Goal: Information Seeking & Learning: Learn about a topic

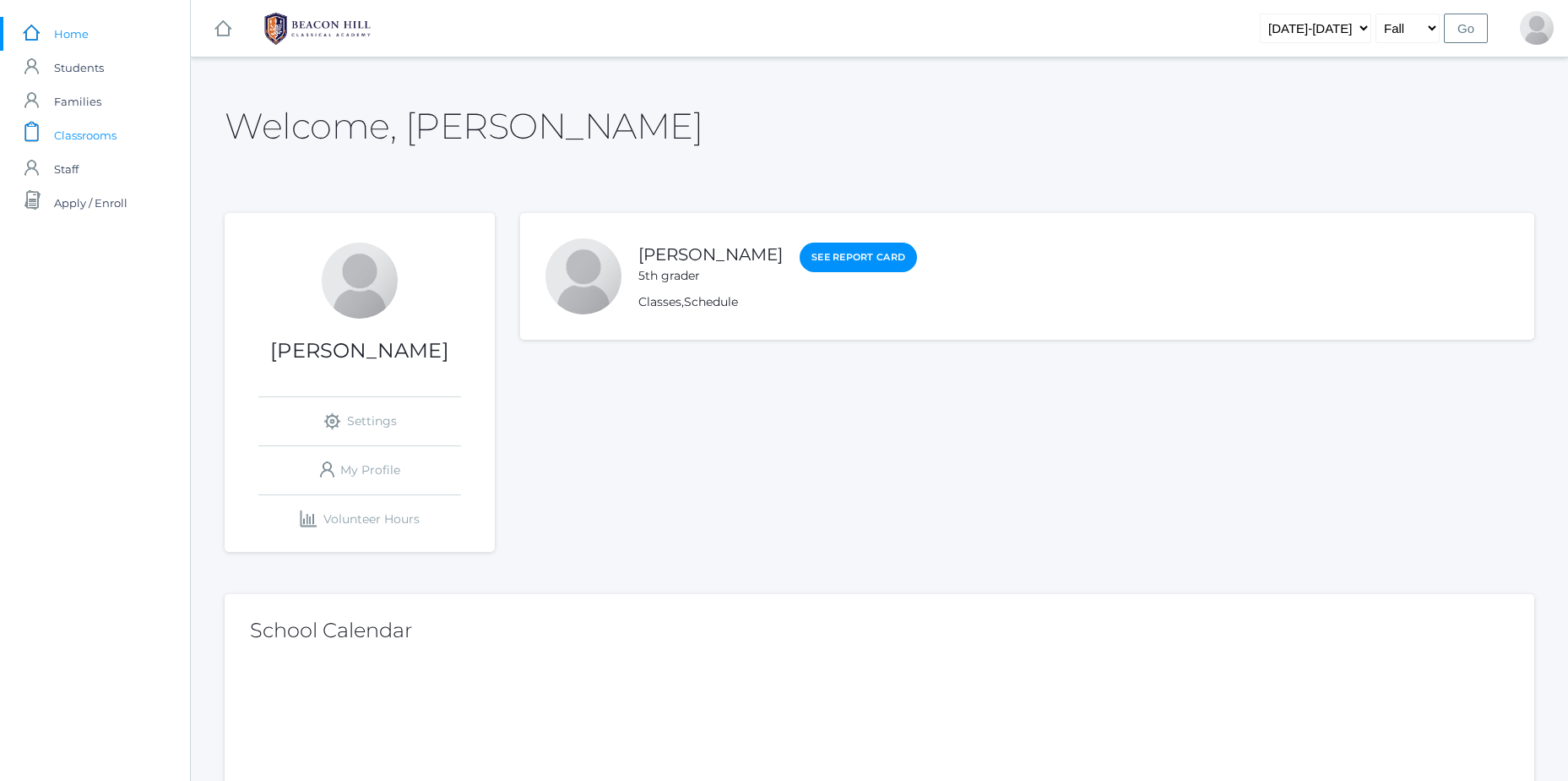
click at [126, 133] on link "icons/clipboard/plain Created with Sketch. Classrooms" at bounding box center [94, 135] width 190 height 34
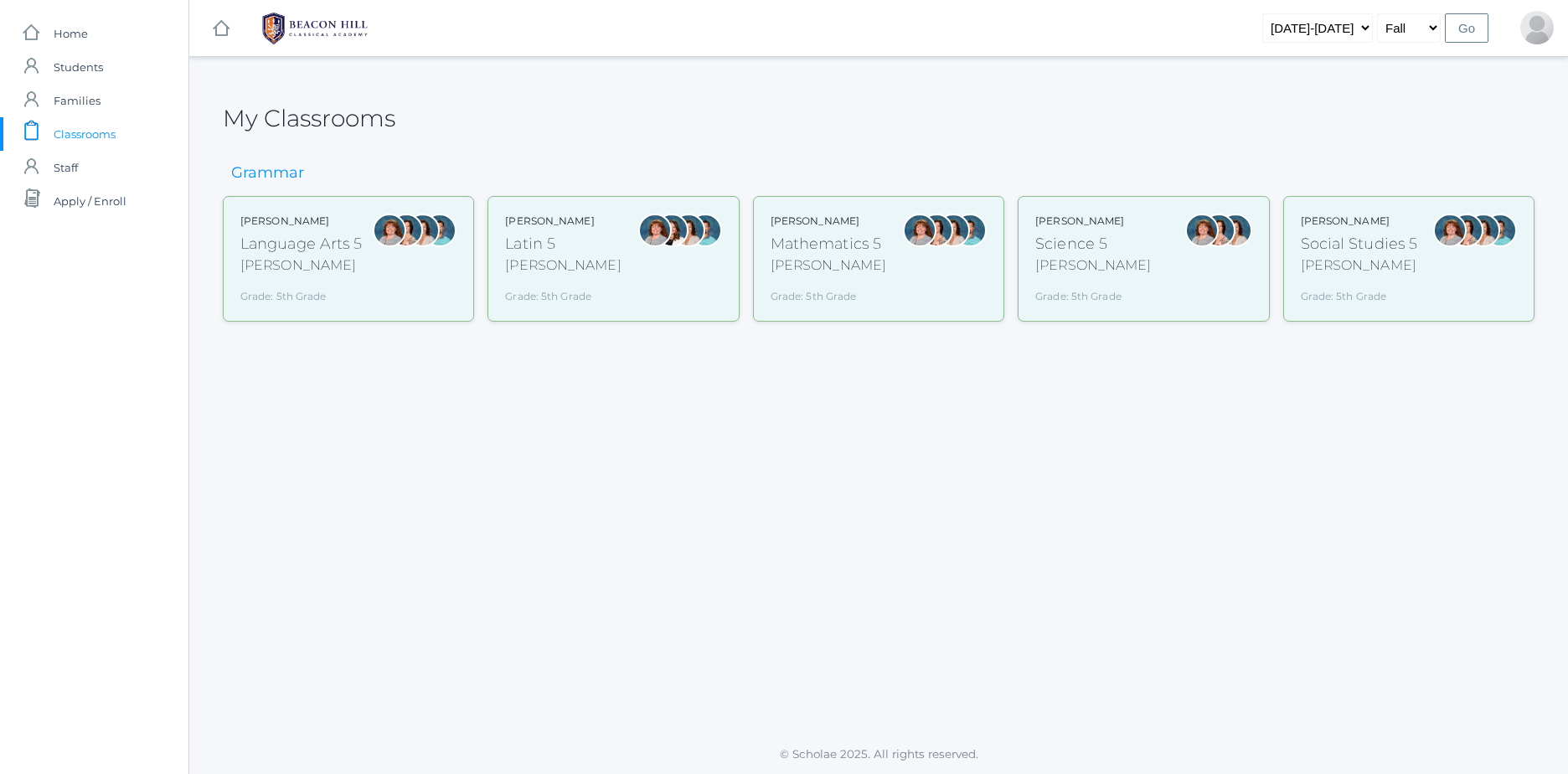
click at [914, 321] on div "Sarah Bence Mathematics 5 Bence Grade: 5th Grade 05MATH" at bounding box center [879, 259] width 251 height 125
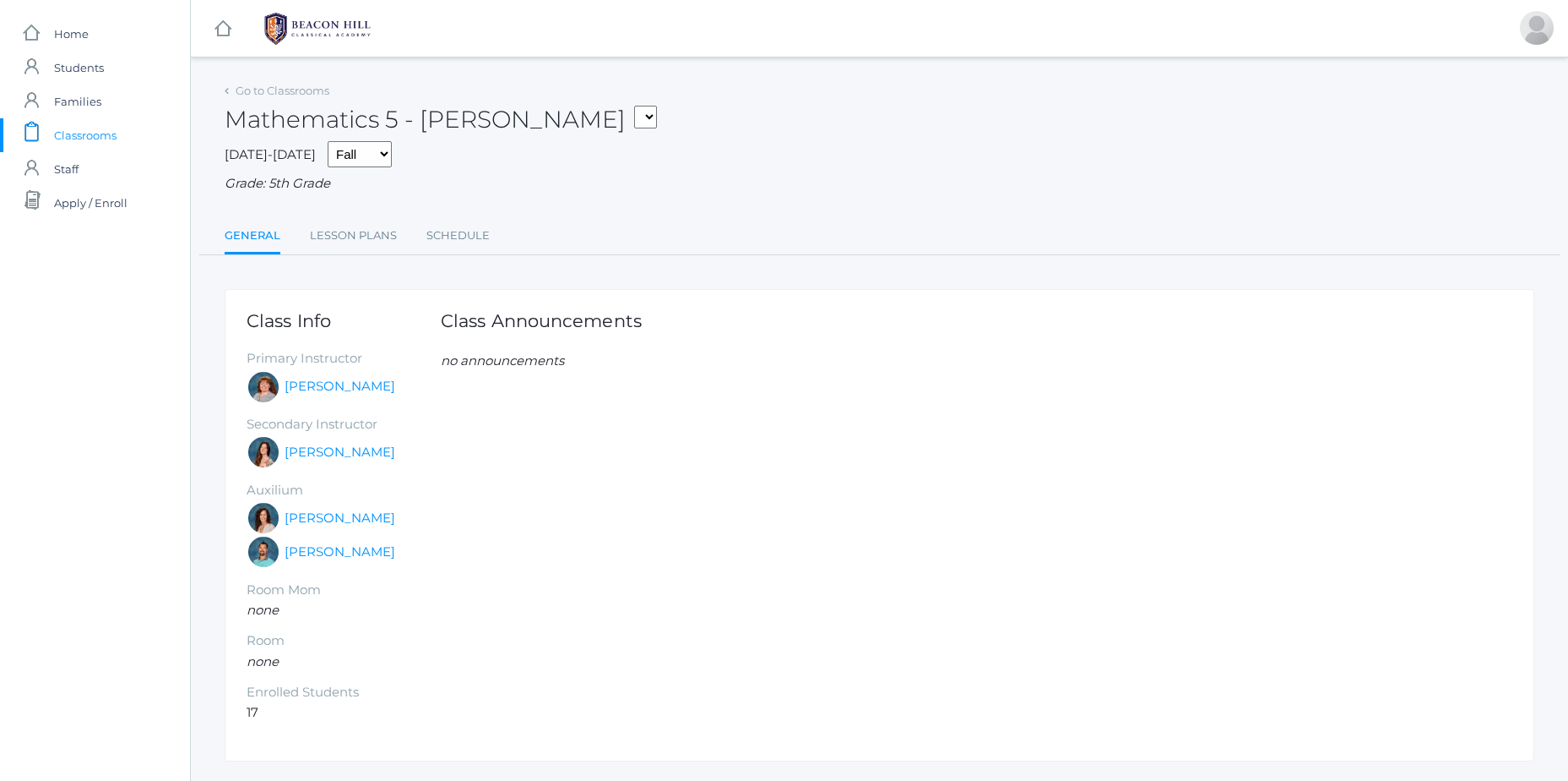
click at [118, 120] on link "icons/clipboard/plain Created with Sketch. Classrooms" at bounding box center [94, 135] width 190 height 34
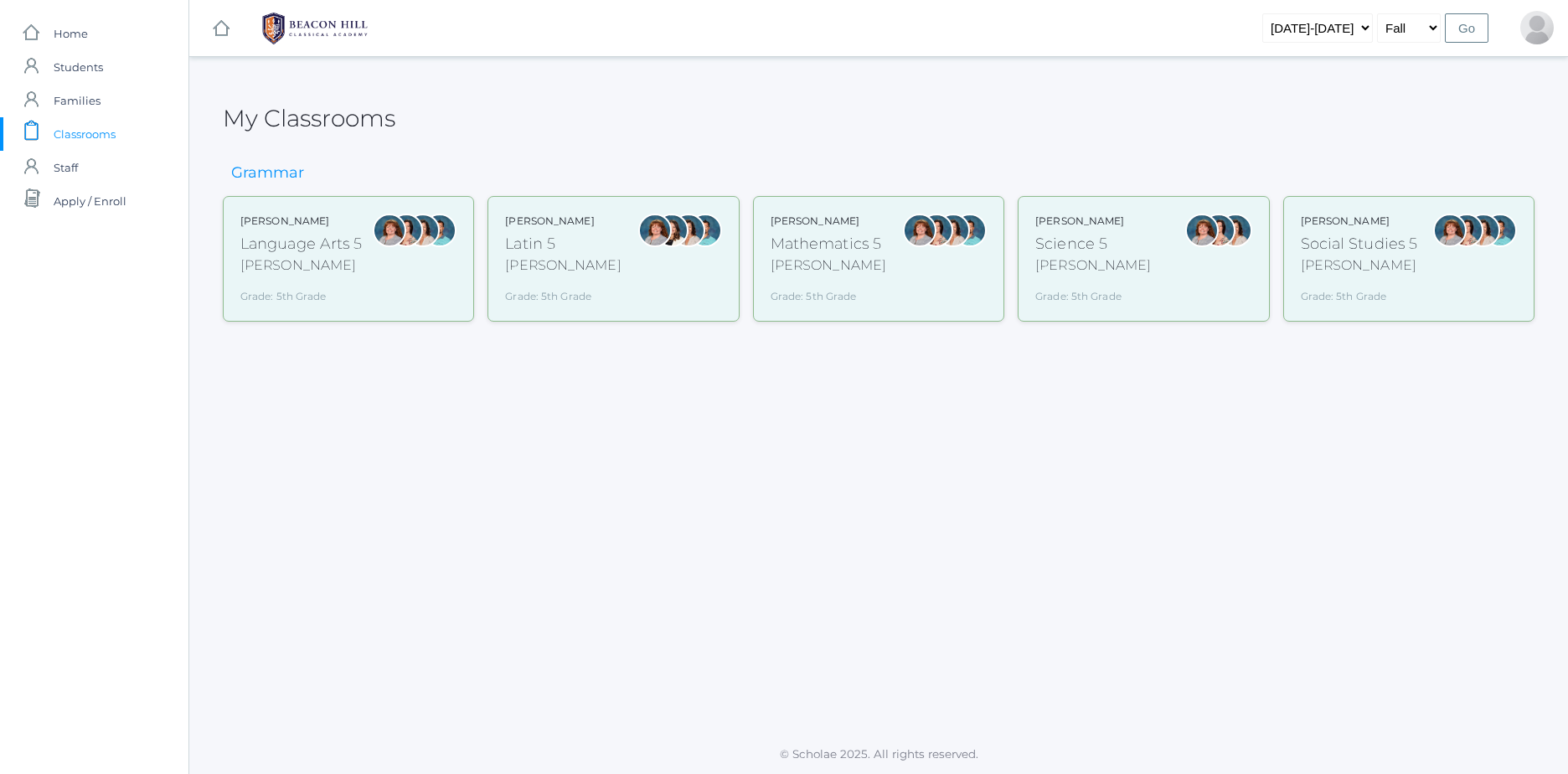
click at [566, 303] on div "Grade: 5th Grade" at bounding box center [563, 293] width 115 height 22
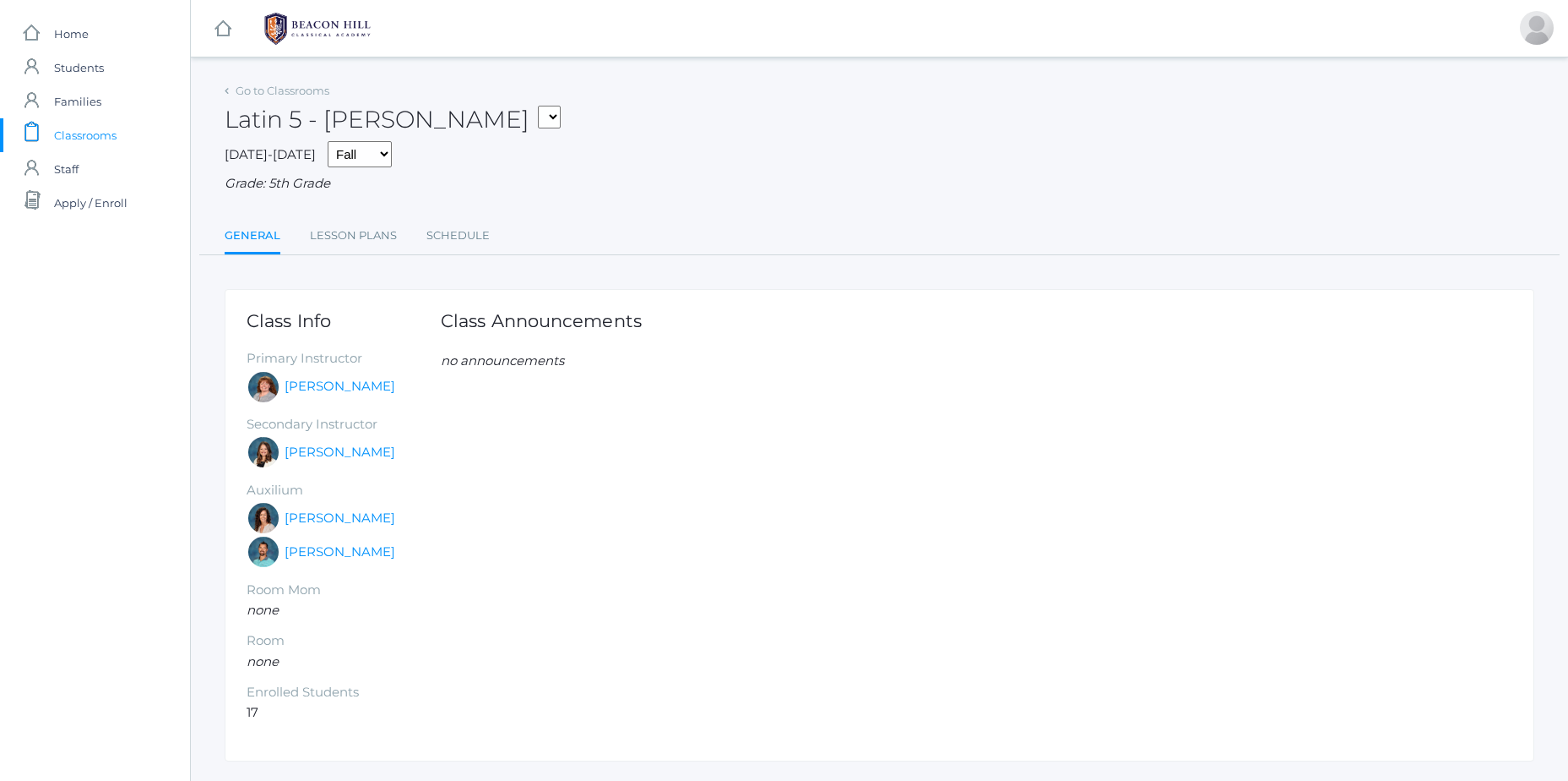
click at [23, 129] on link "icons/clipboard/plain Created with Sketch. Classrooms" at bounding box center [94, 135] width 190 height 34
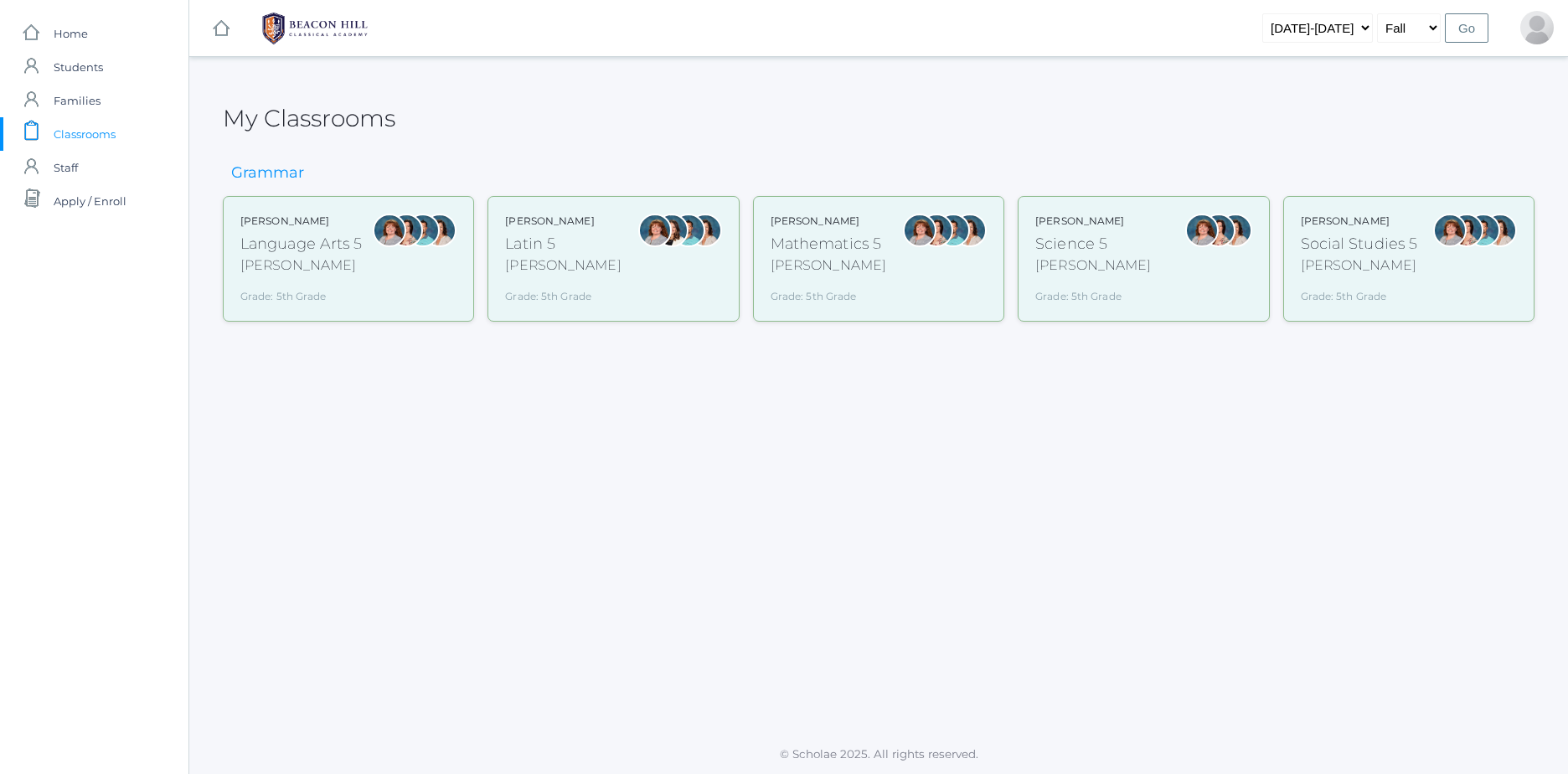
click at [390, 299] on div at bounding box center [389, 259] width 34 height 91
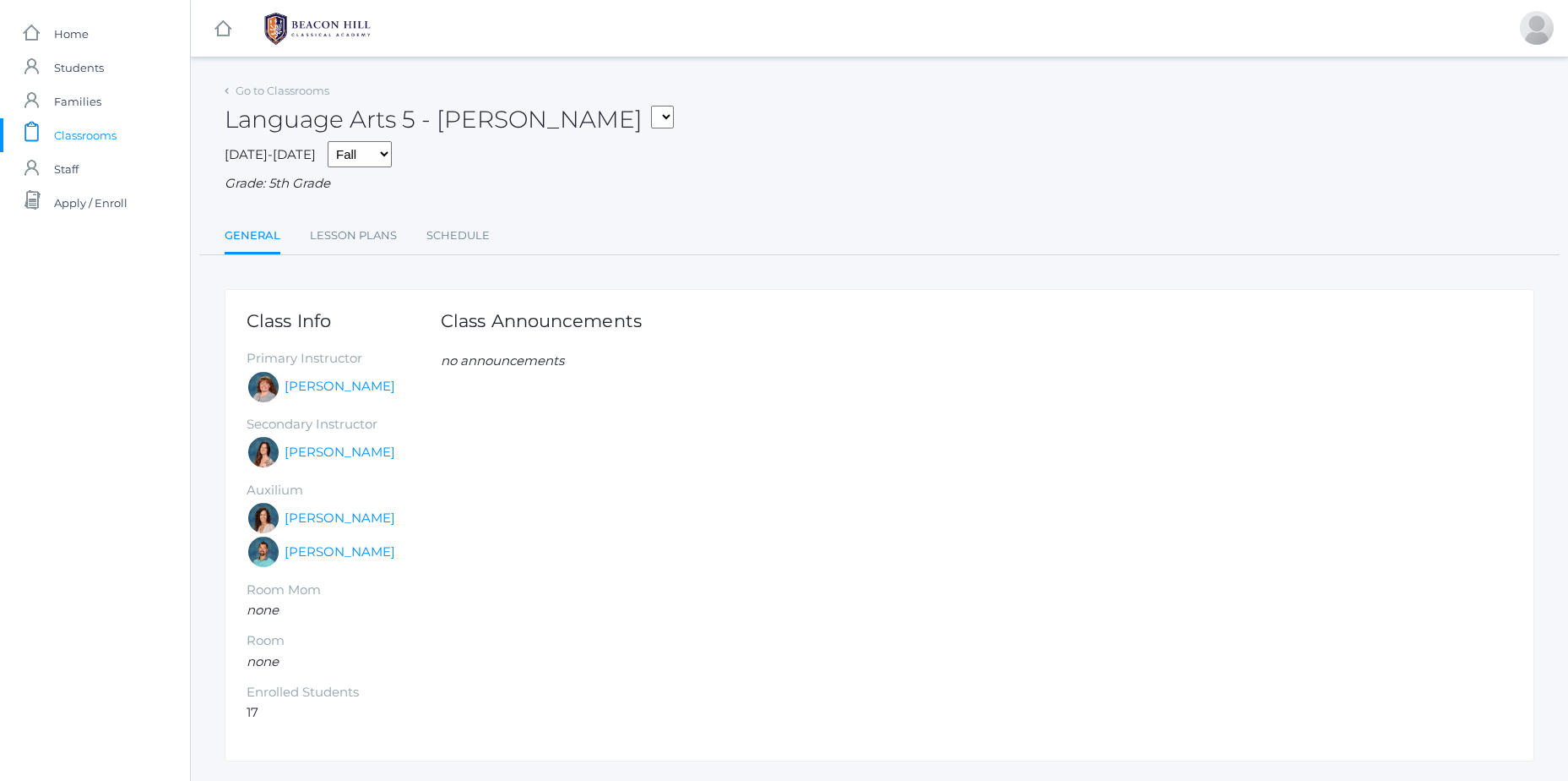
click at [109, 135] on span "Classrooms" at bounding box center [85, 135] width 62 height 34
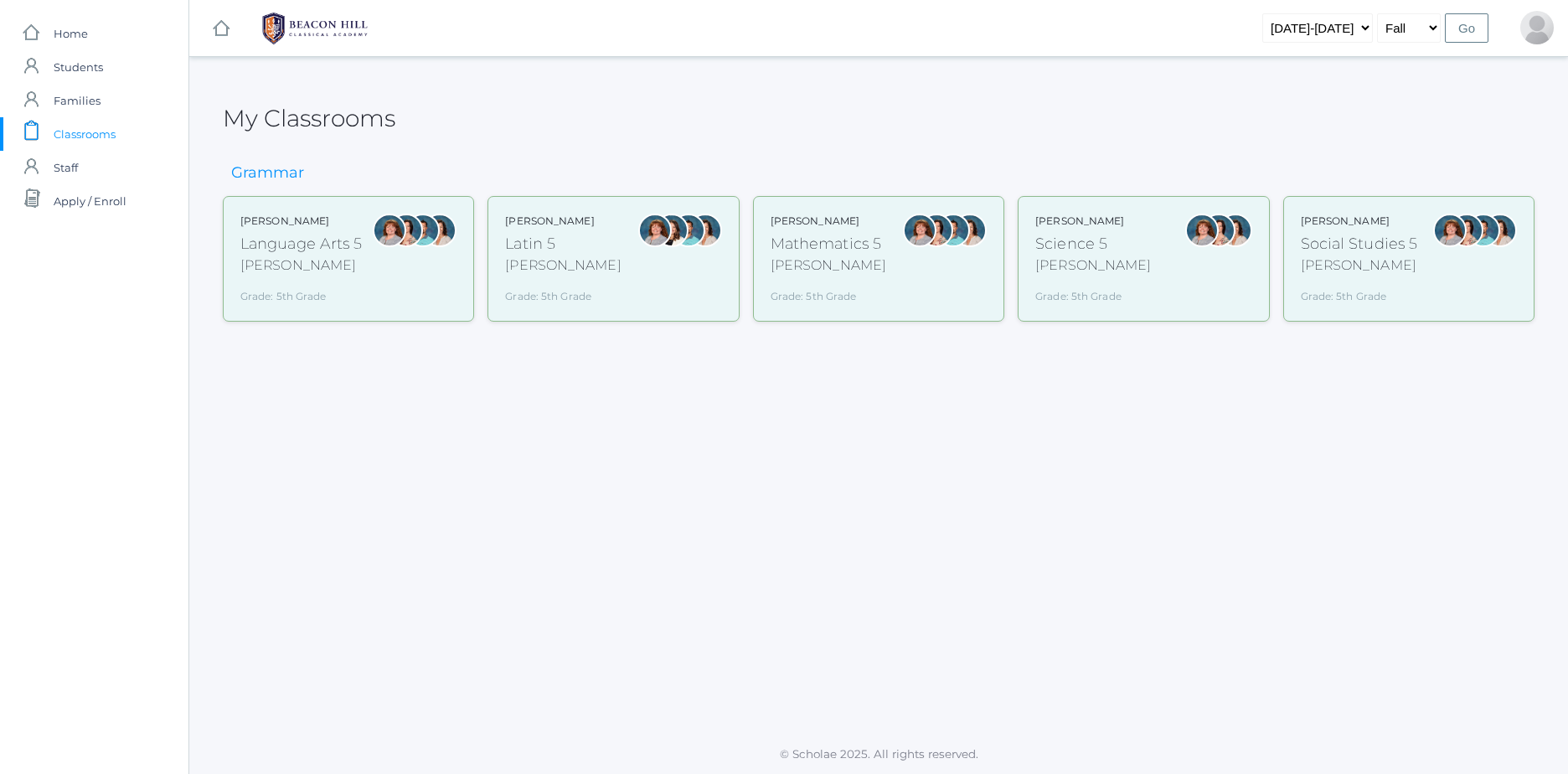
click at [1231, 301] on div at bounding box center [1219, 259] width 34 height 91
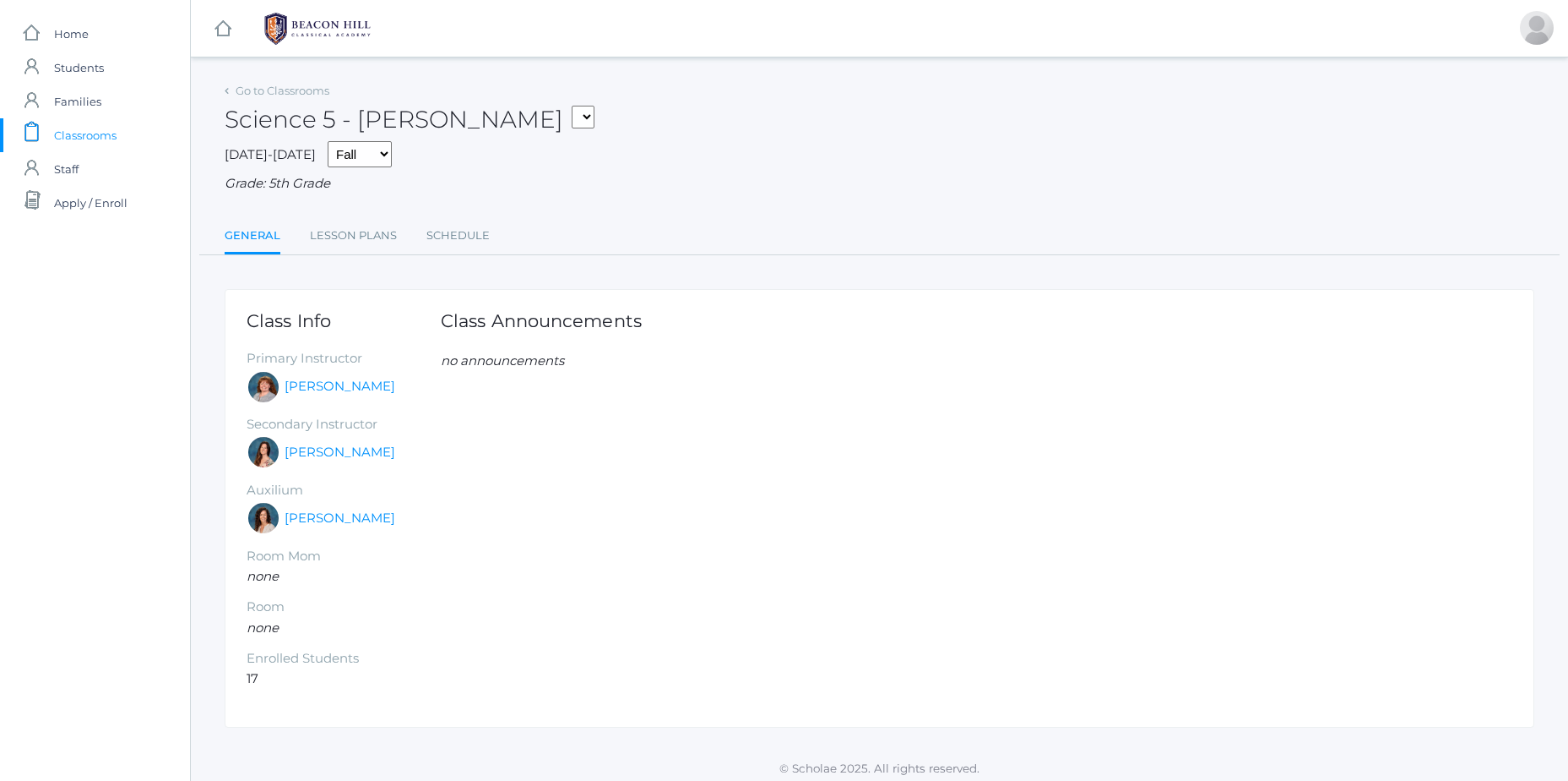
click at [71, 133] on span "Classrooms" at bounding box center [85, 135] width 62 height 34
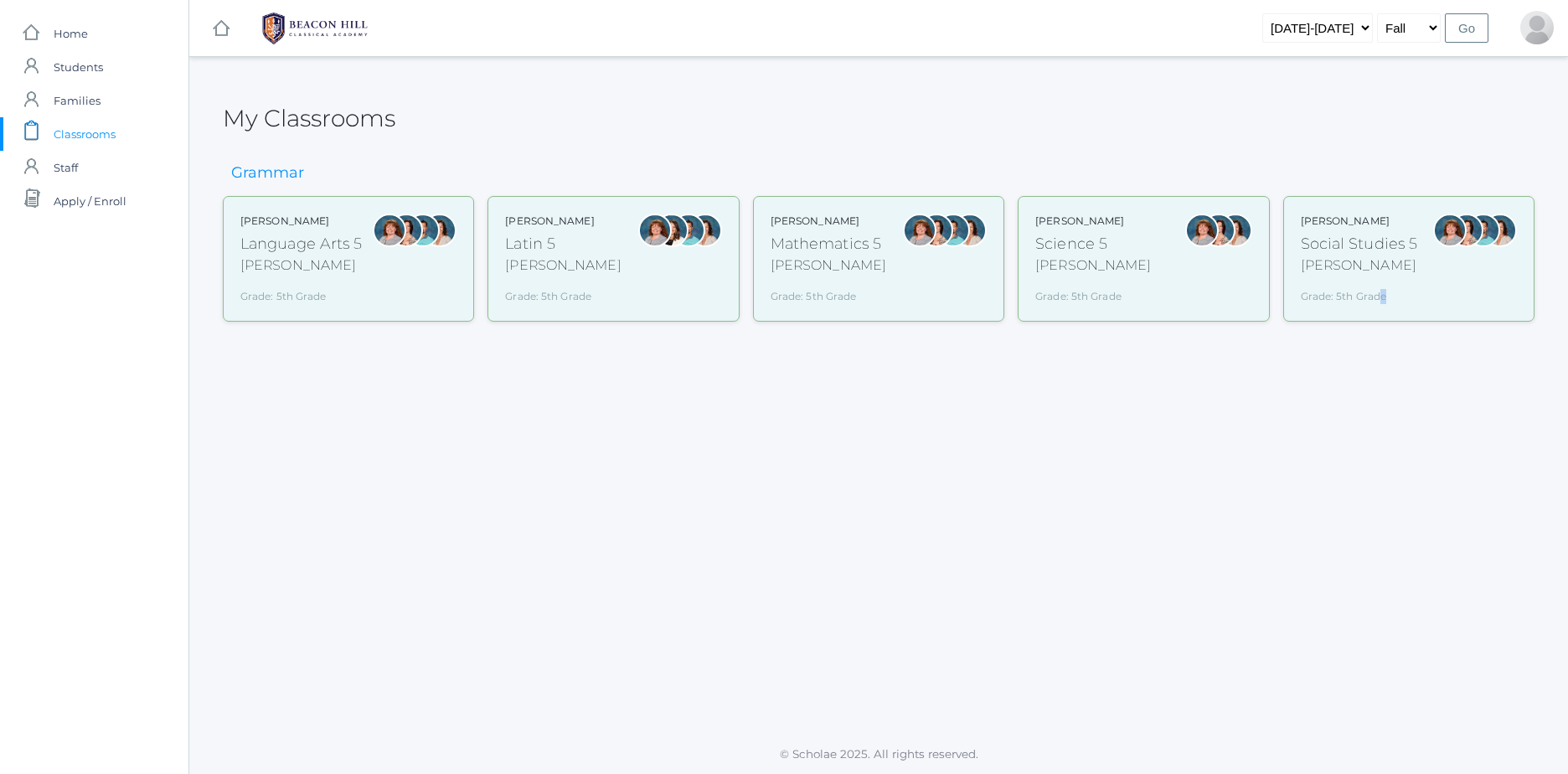
click at [1384, 316] on div "Sarah Bence Social Studies 5 Bence Grade: 5th Grade 05SOCS" at bounding box center [1409, 259] width 251 height 125
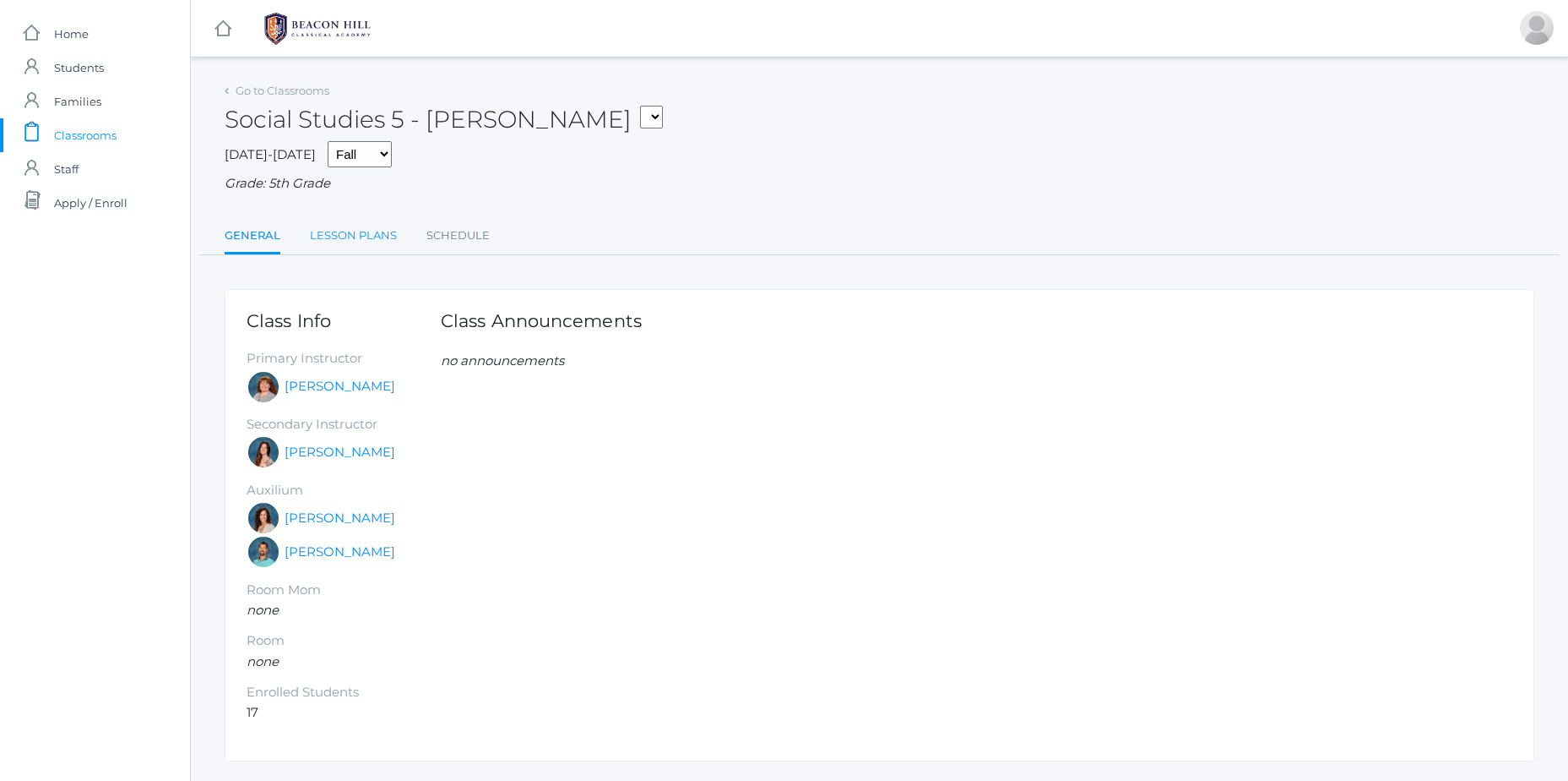
click at [386, 241] on link "Lesson Plans" at bounding box center [353, 236] width 87 height 34
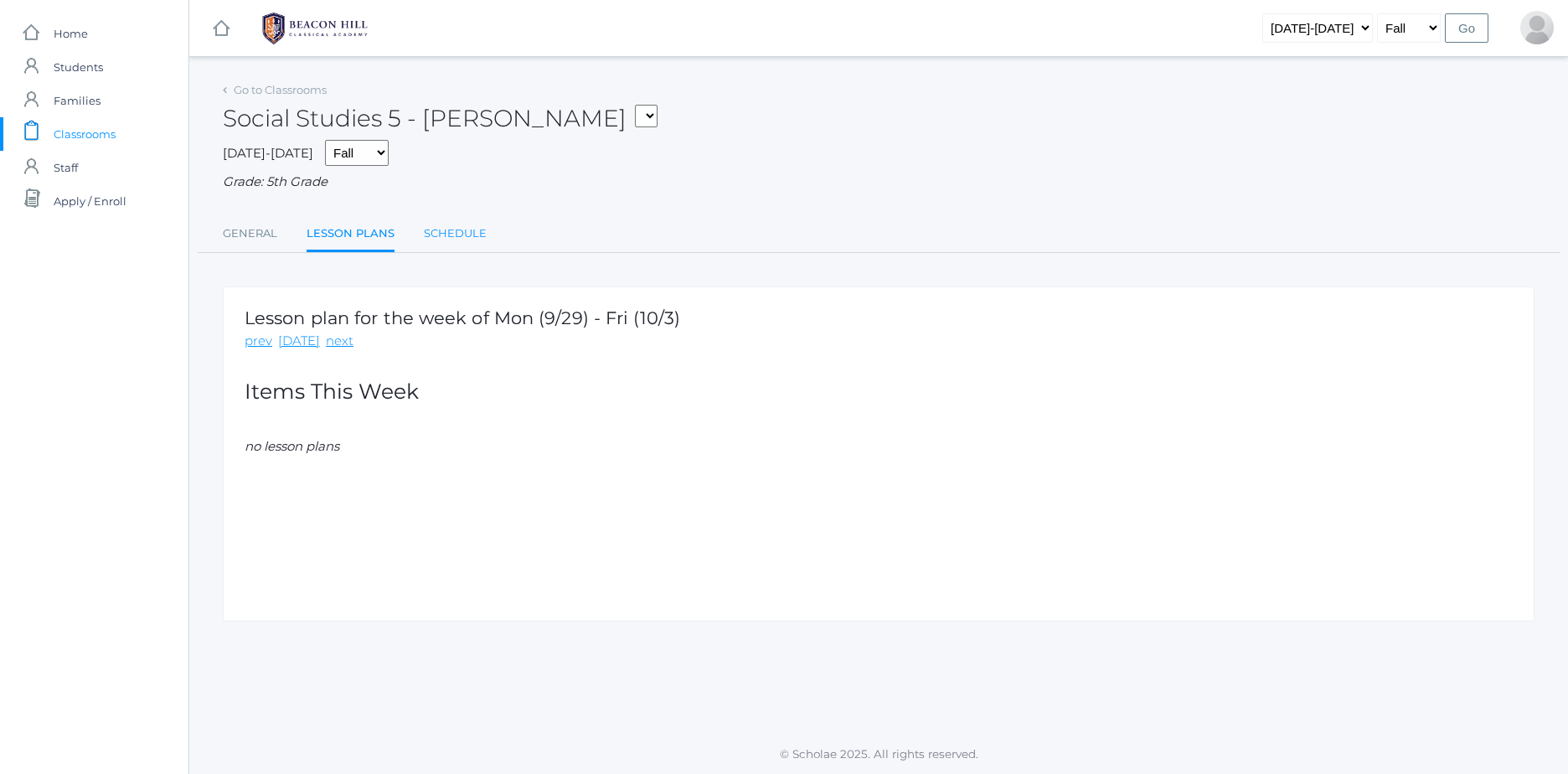
click at [452, 226] on link "Schedule" at bounding box center [454, 233] width 63 height 34
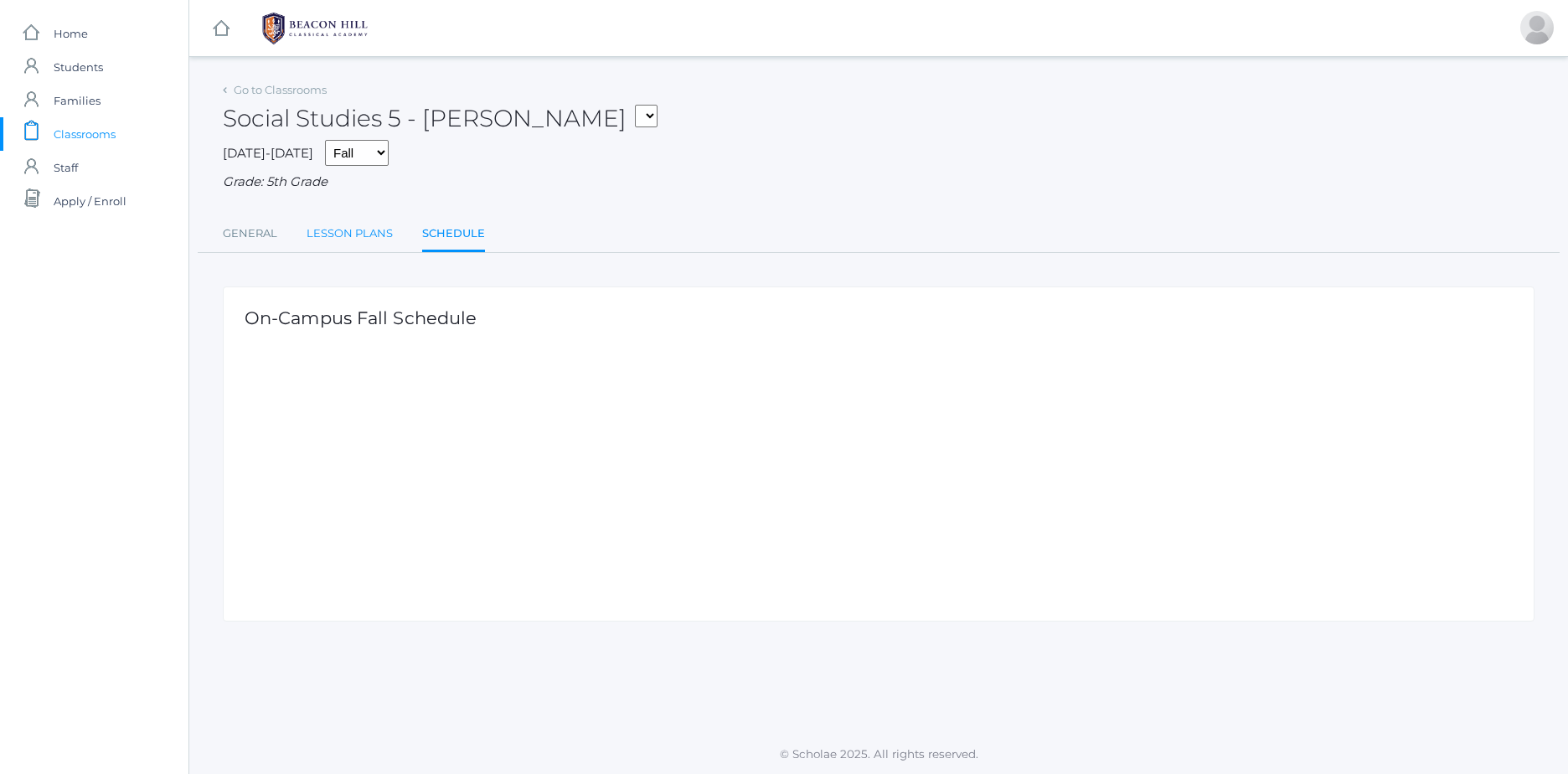
click at [352, 228] on link "Lesson Plans" at bounding box center [349, 233] width 86 height 34
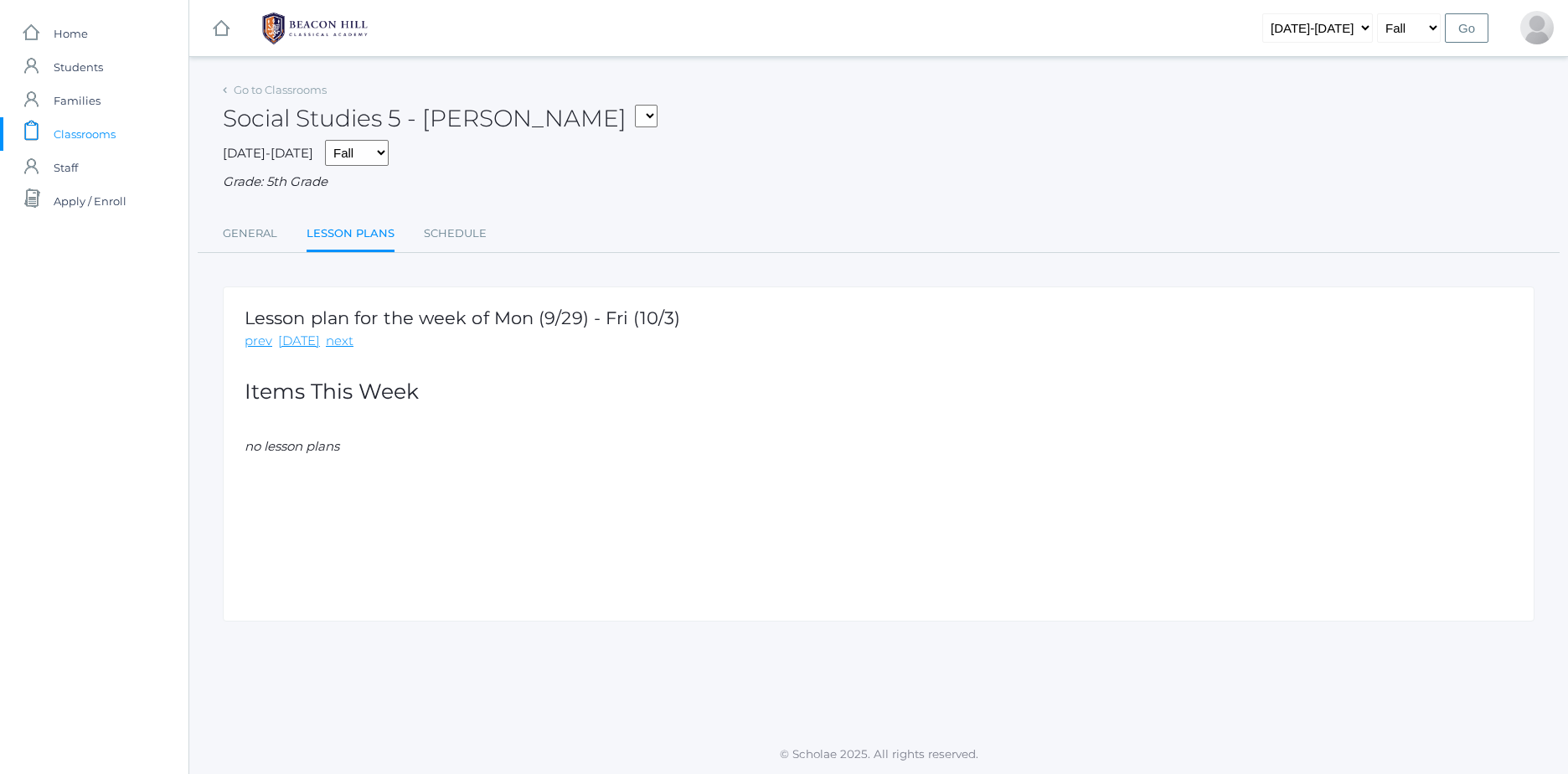
click at [159, 134] on link "icons/clipboard/plain Created with Sketch. Classrooms" at bounding box center [94, 134] width 188 height 34
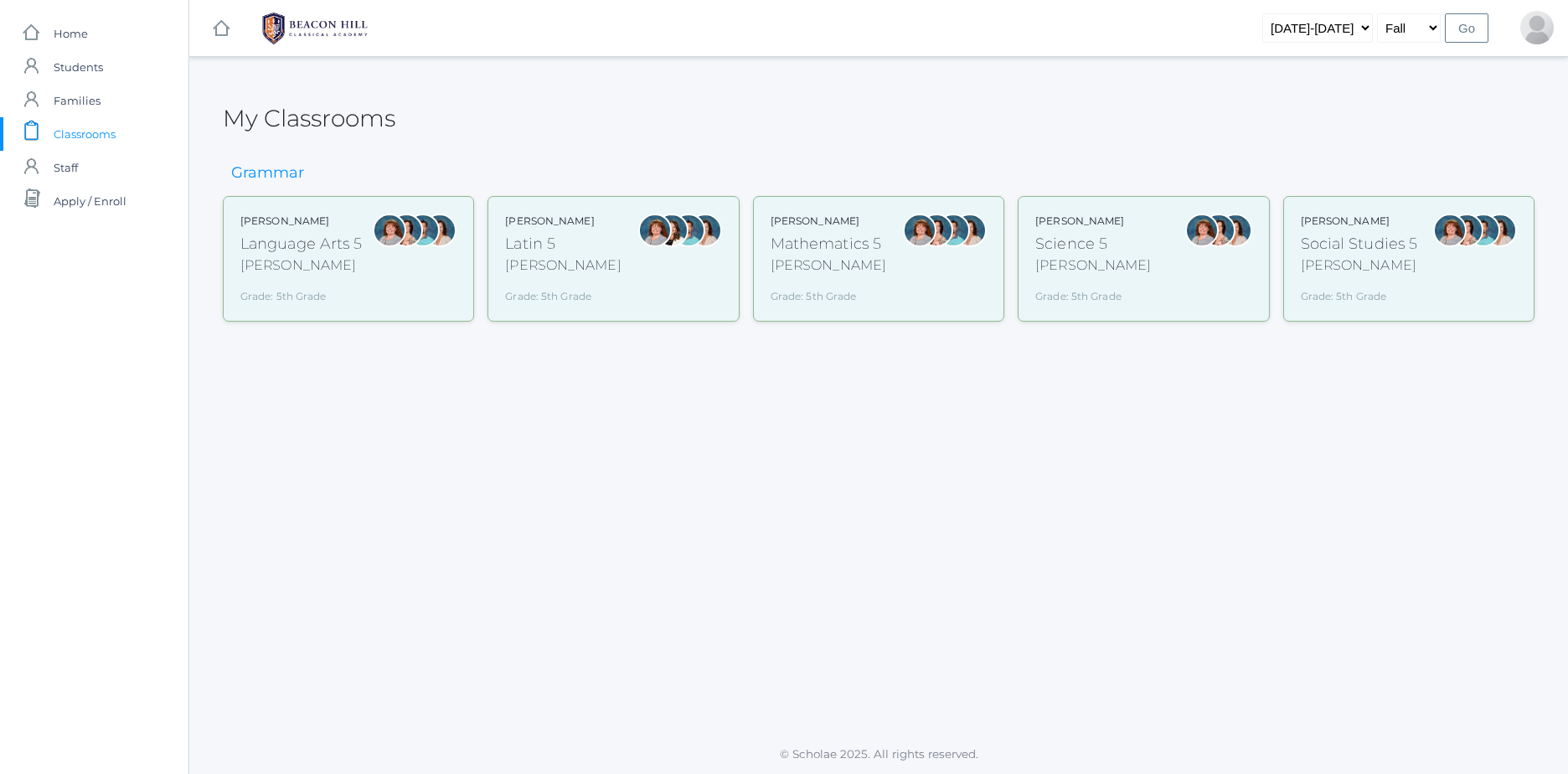
click at [850, 264] on div "[PERSON_NAME]" at bounding box center [828, 265] width 115 height 20
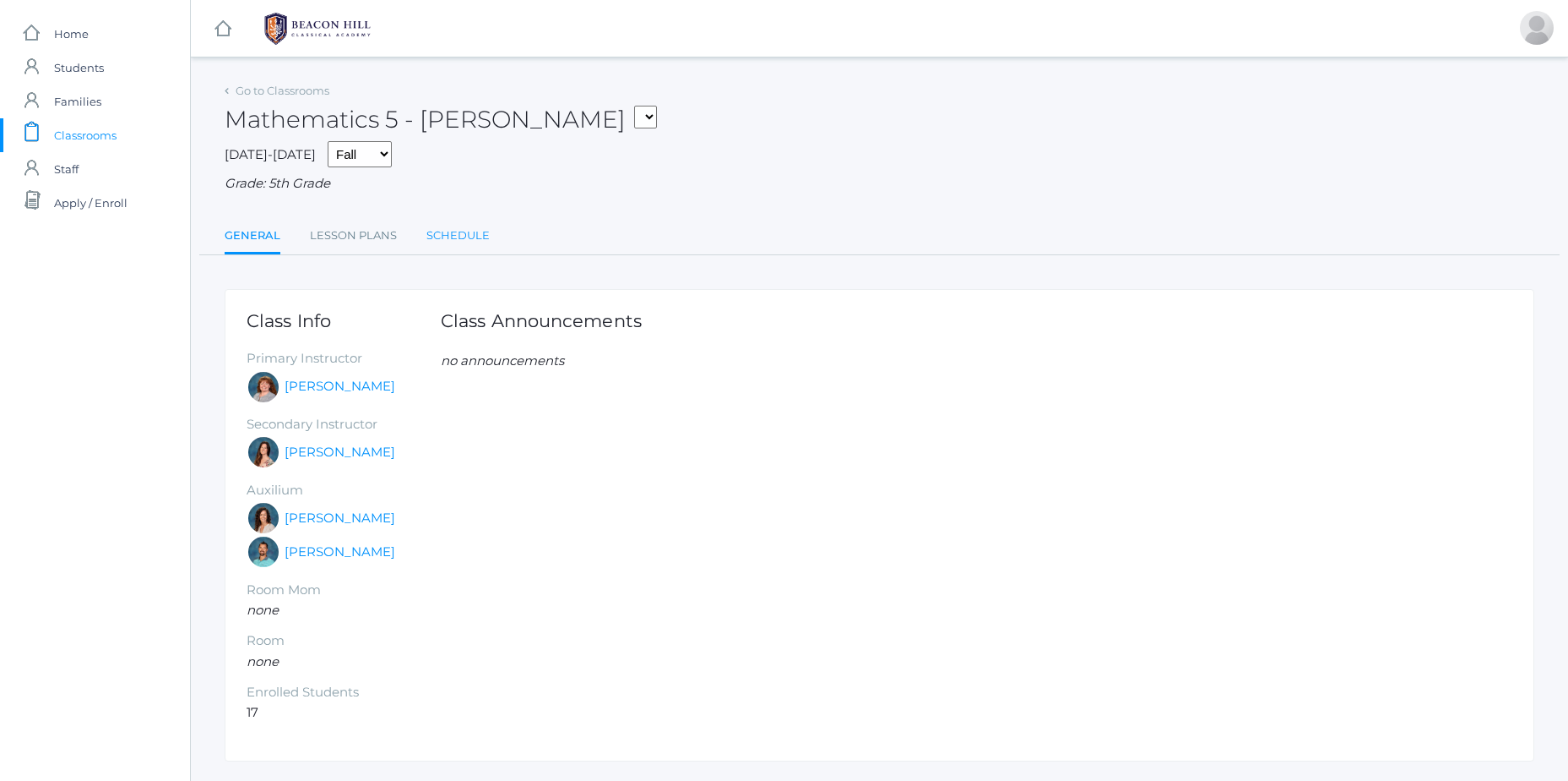
click at [474, 229] on link "Schedule" at bounding box center [457, 236] width 63 height 34
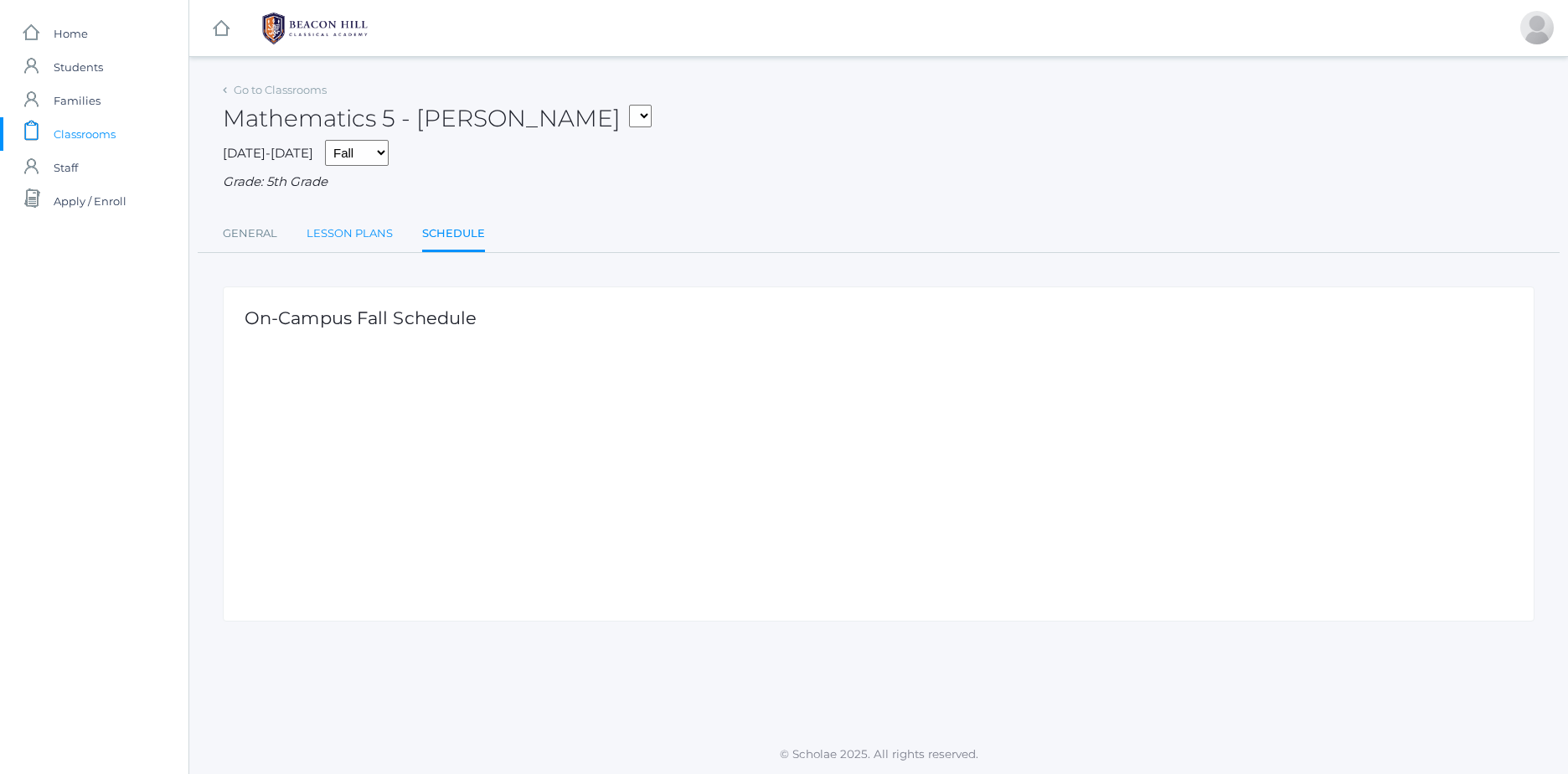
click at [332, 241] on link "Lesson Plans" at bounding box center [349, 233] width 86 height 34
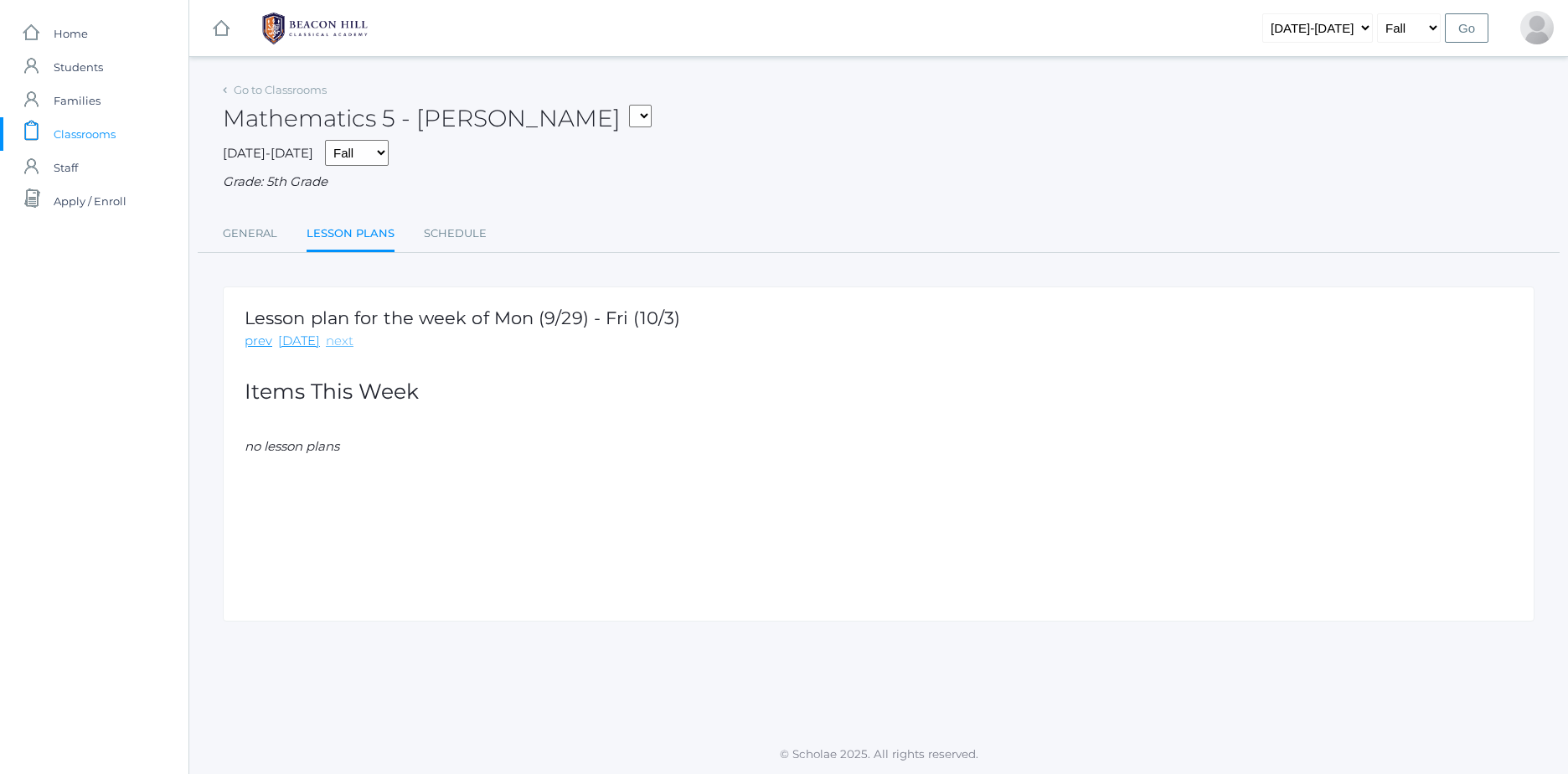
click at [328, 341] on link "next" at bounding box center [340, 341] width 27 height 19
click at [243, 241] on link "General" at bounding box center [250, 233] width 55 height 34
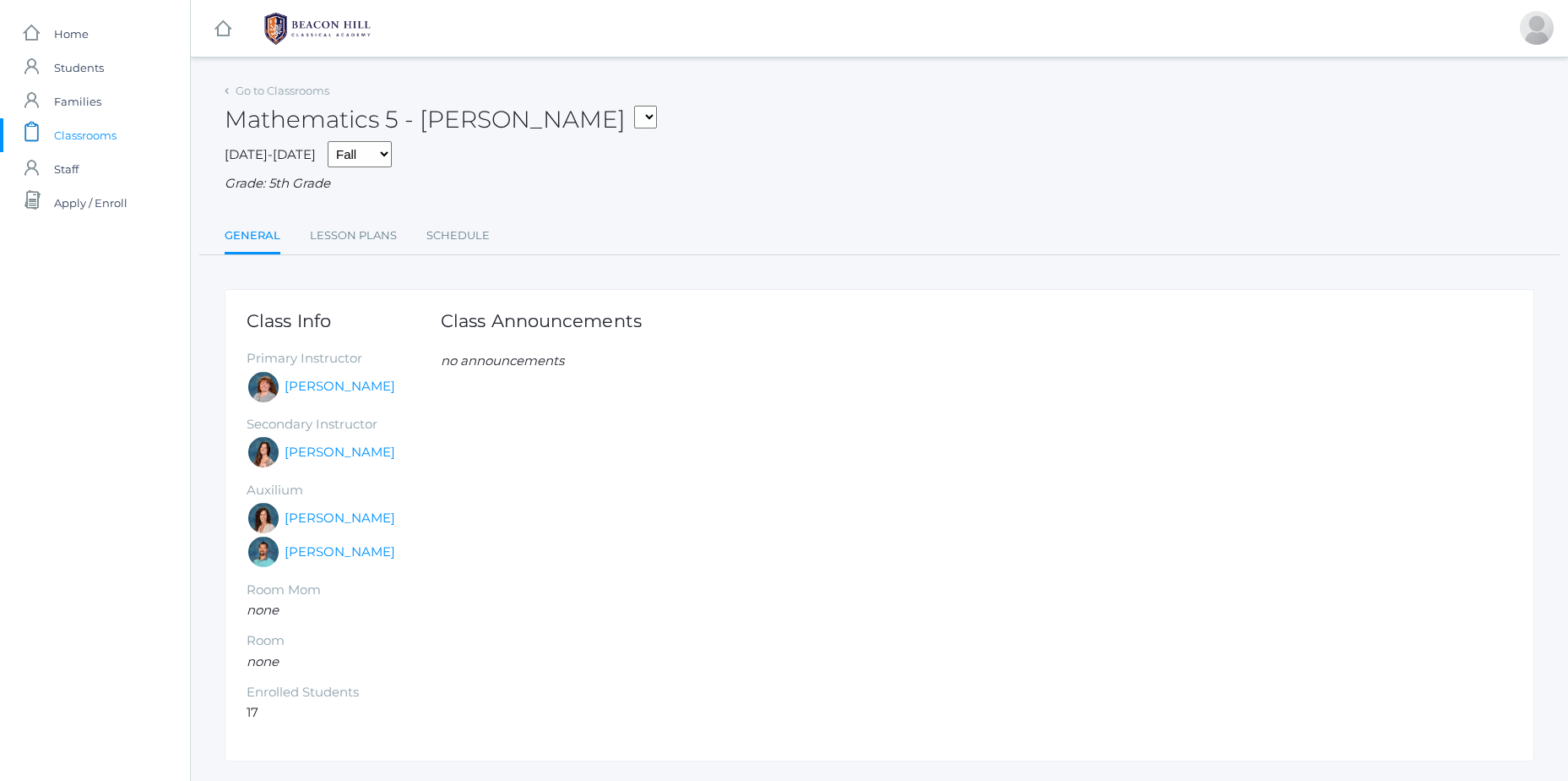
click at [115, 127] on span "Classrooms" at bounding box center [85, 135] width 62 height 34
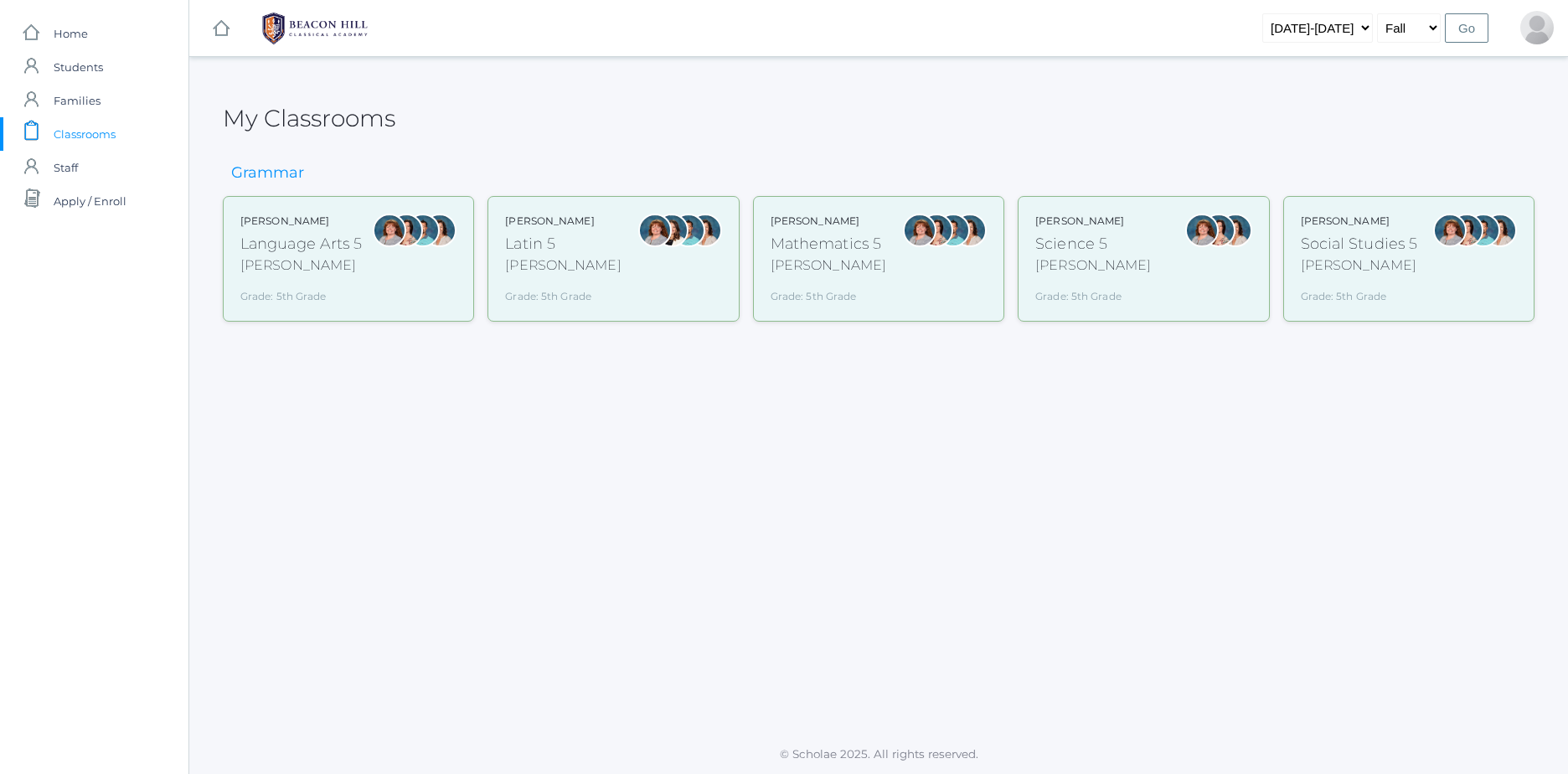
click at [1463, 23] on input "Go" at bounding box center [1467, 28] width 44 height 29
click at [1248, 769] on footer "© Scholae 2025. All rights reserved." at bounding box center [878, 753] width 1379 height 39
click at [250, 262] on div "[PERSON_NAME]" at bounding box center [302, 265] width 123 height 20
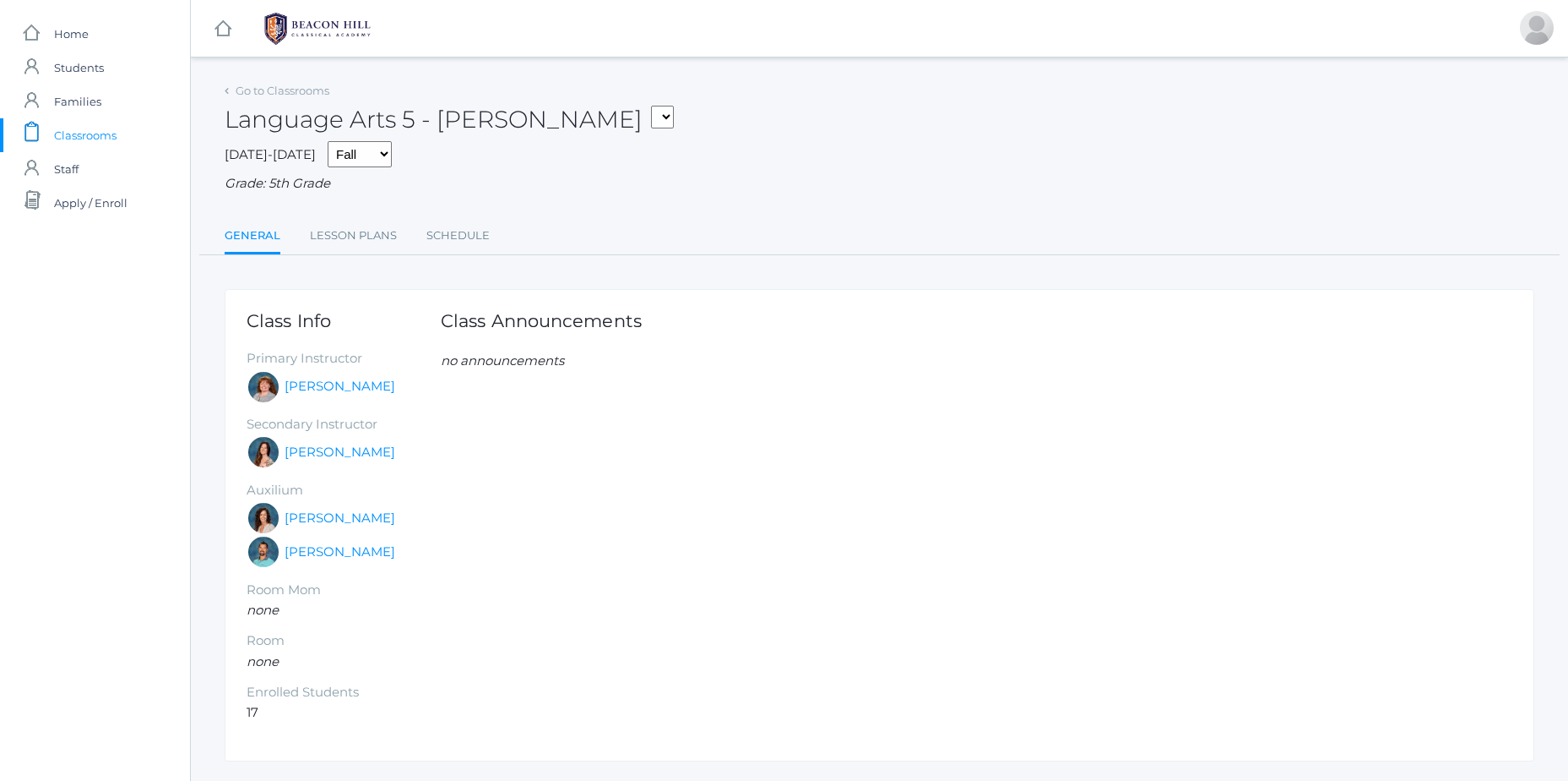
click at [315, 215] on div "Go to Classrooms Language Arts 5 - Bence Language Arts 5 - Bence Latin 5 - Benc…" at bounding box center [879, 167] width 1310 height 177
click at [360, 243] on link "Lesson Plans" at bounding box center [353, 236] width 87 height 34
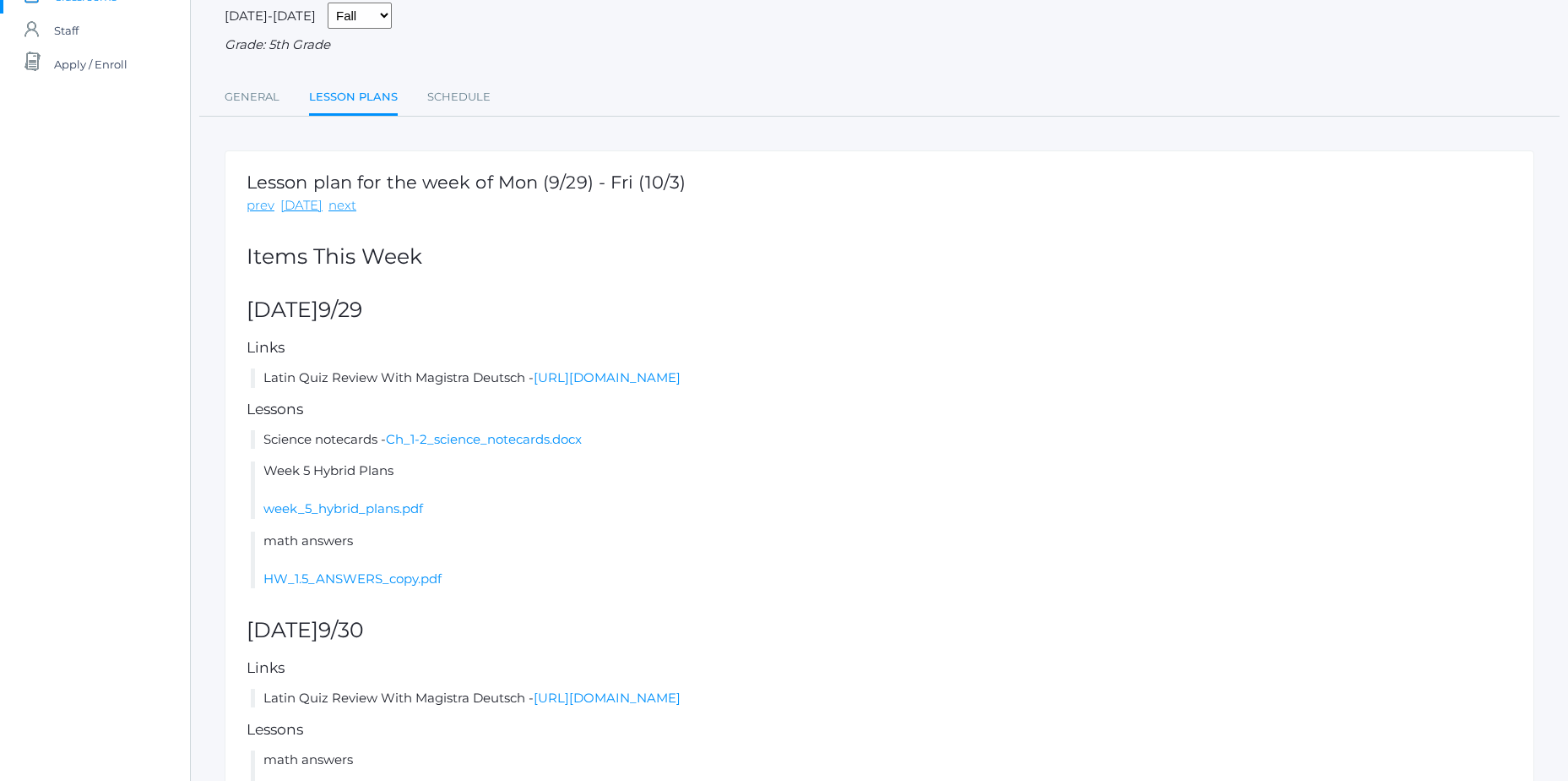
scroll to position [169, 0]
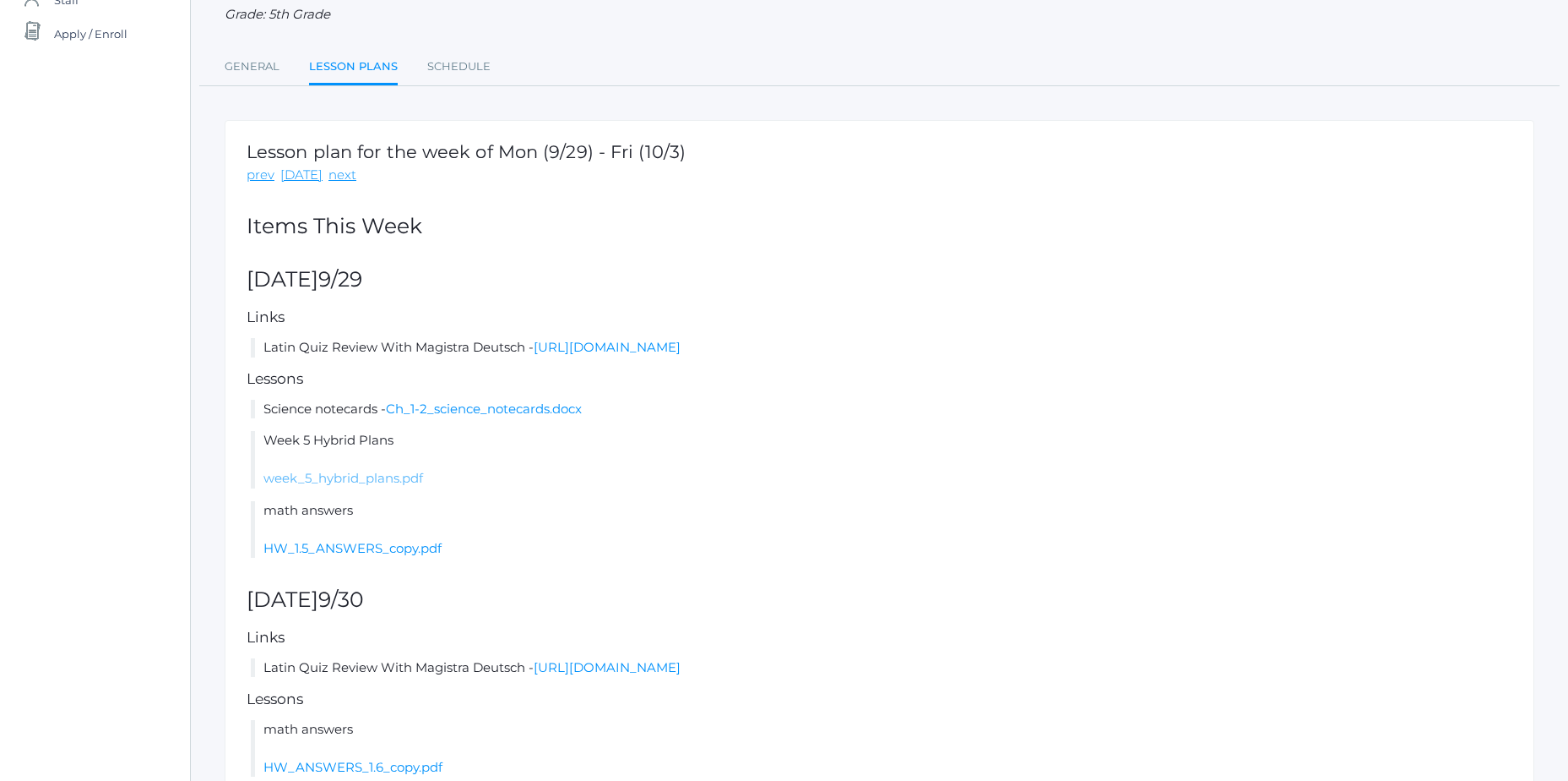
click at [326, 480] on link "week_5_hybrid_plans.pdf" at bounding box center [344, 478] width 159 height 16
